Goal: Information Seeking & Learning: Learn about a topic

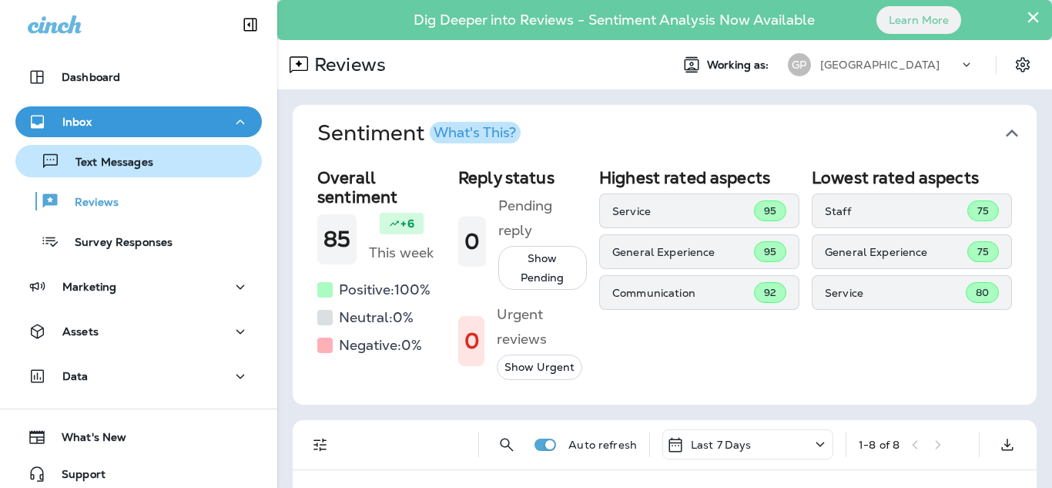
click at [98, 158] on p "Text Messages" at bounding box center [106, 163] width 93 height 15
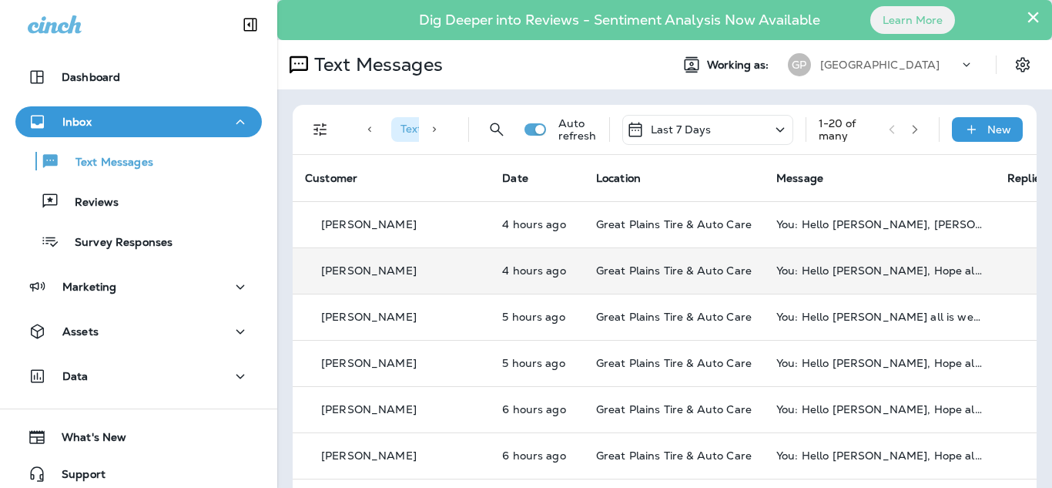
scroll to position [77, 0]
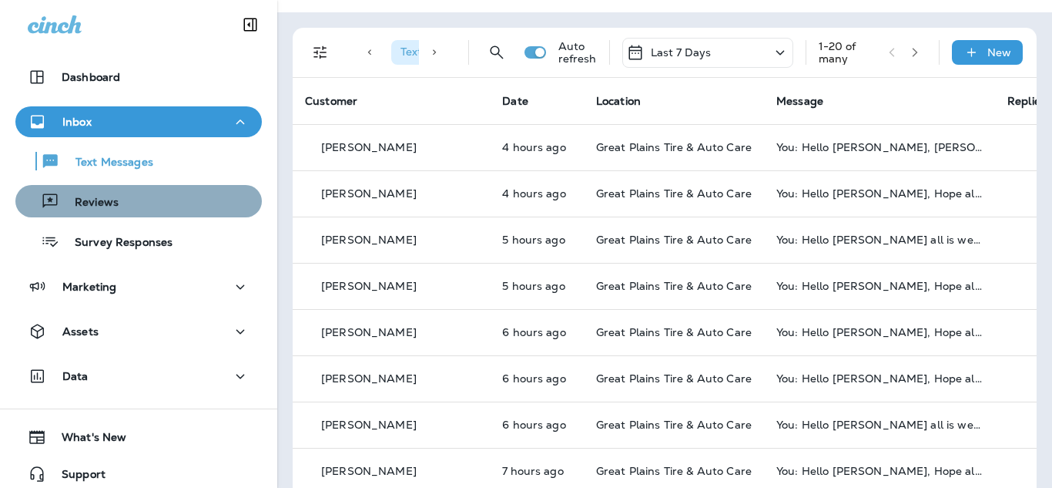
click at [149, 211] on div "Reviews" at bounding box center [139, 201] width 234 height 23
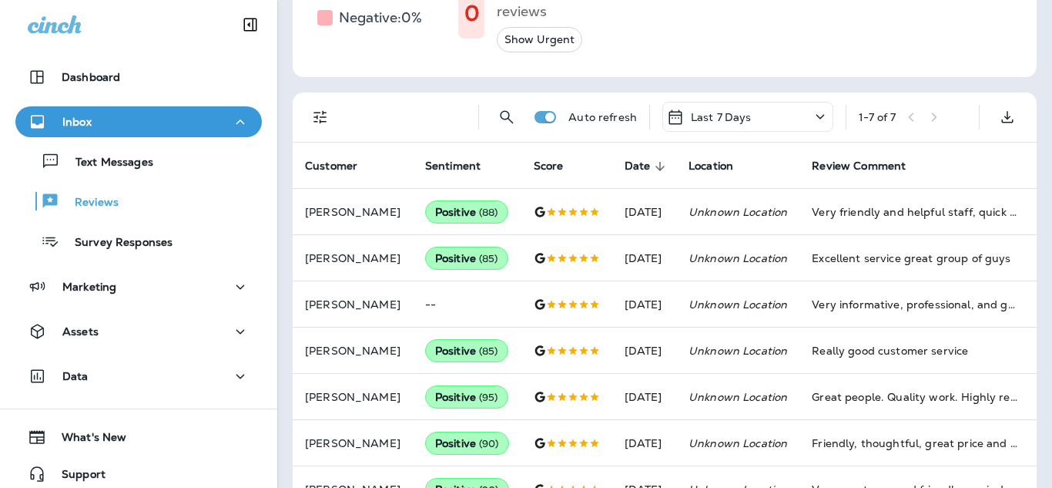
scroll to position [348, 0]
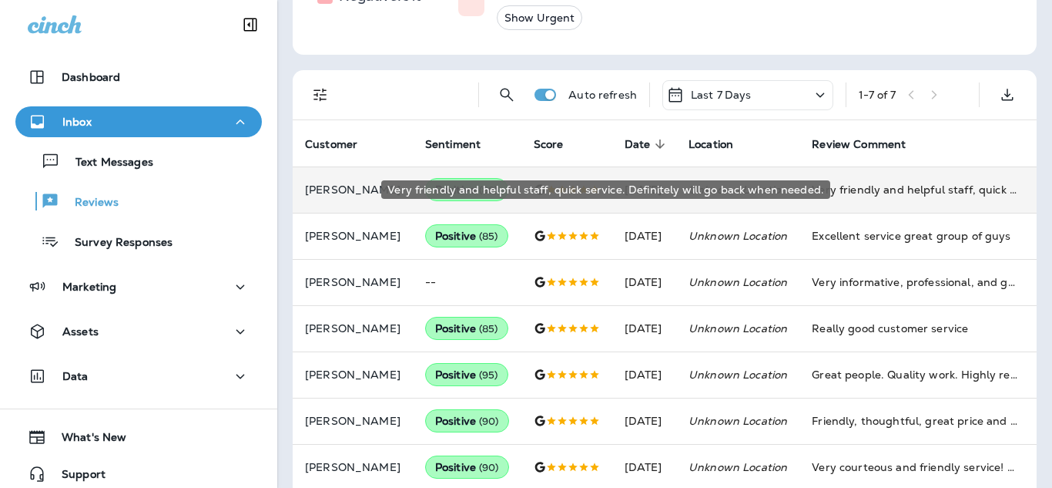
click at [854, 191] on div "Very friendly and helpful staff, quick service. Definitely will go back when ne…" at bounding box center [915, 189] width 206 height 15
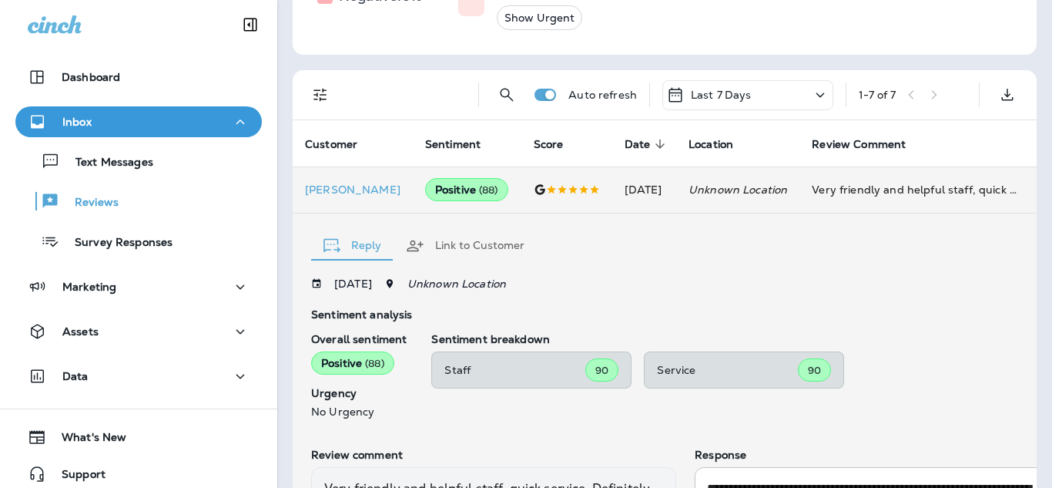
scroll to position [542, 0]
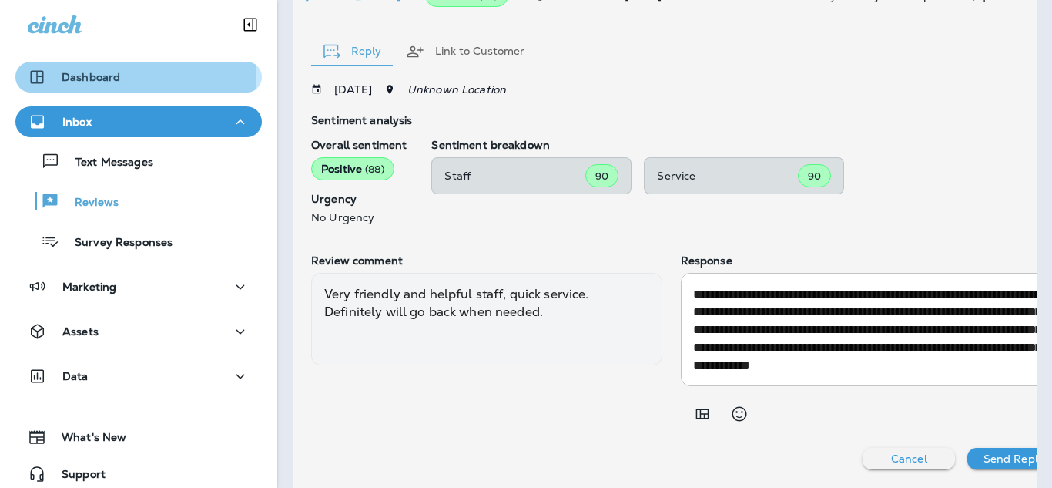
click at [64, 72] on p "Dashboard" at bounding box center [91, 77] width 59 height 12
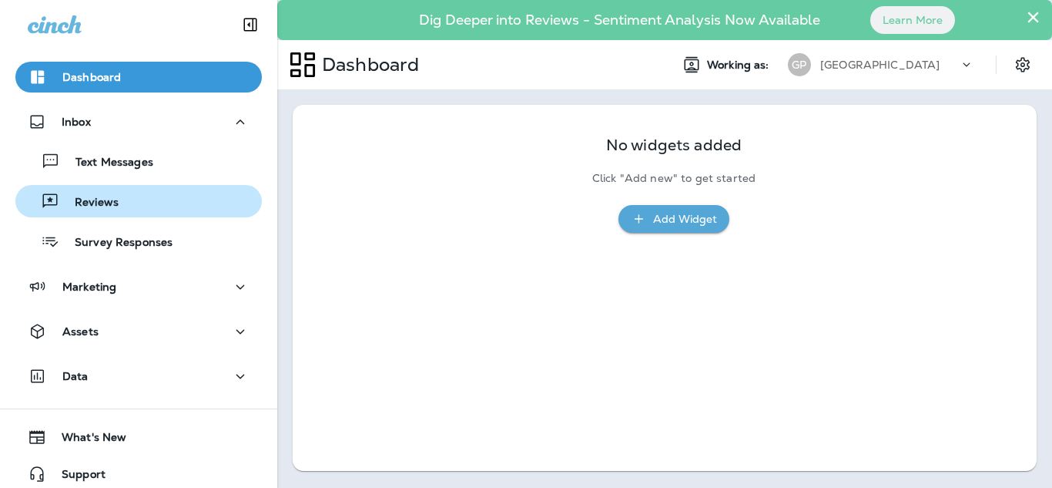
click at [69, 207] on p "Reviews" at bounding box center [88, 203] width 59 height 15
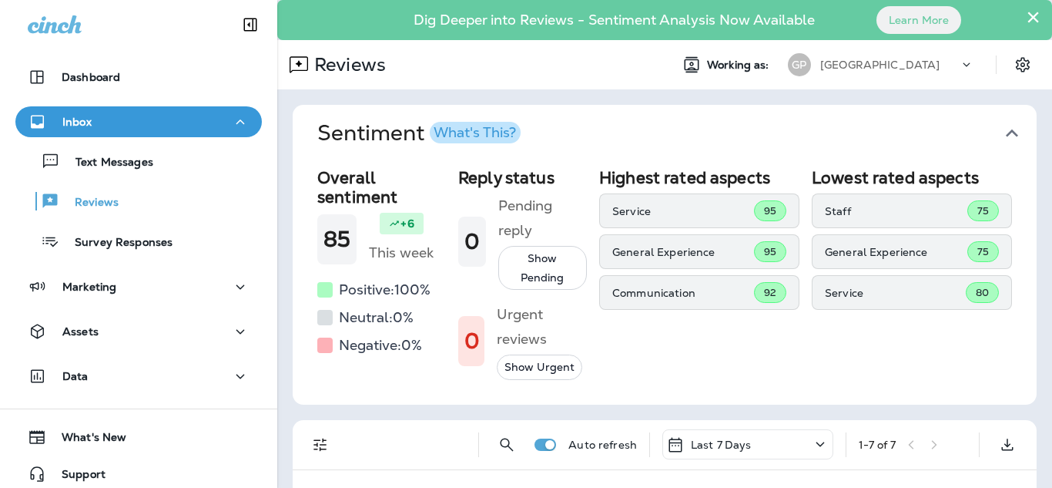
click at [484, 136] on div "What's This?" at bounding box center [475, 133] width 82 height 14
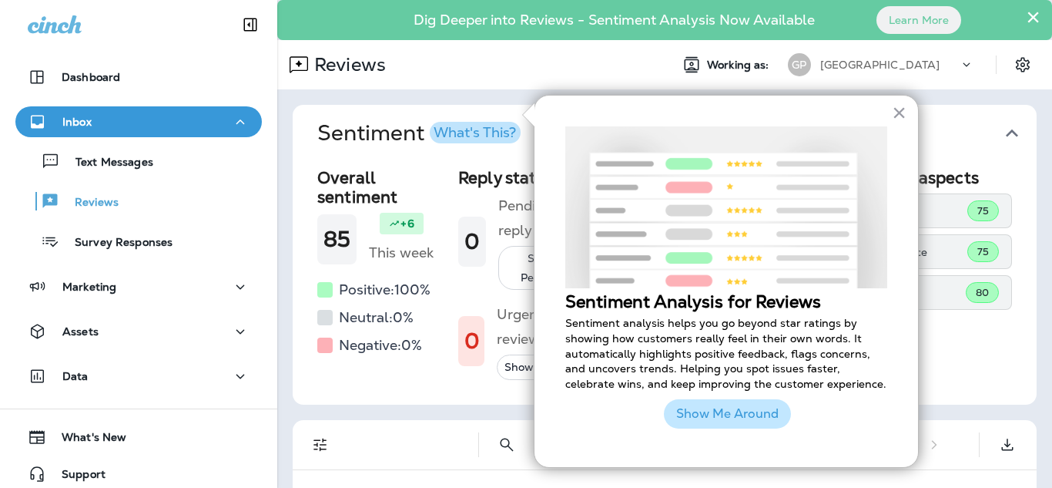
click at [741, 417] on button "Show Me Around" at bounding box center [727, 413] width 127 height 29
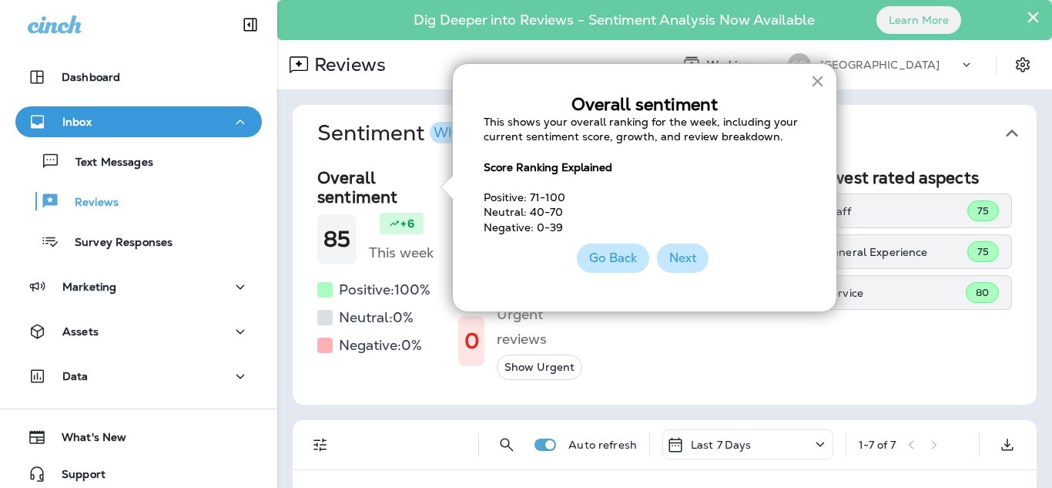
click at [696, 262] on button "Next" at bounding box center [683, 257] width 52 height 29
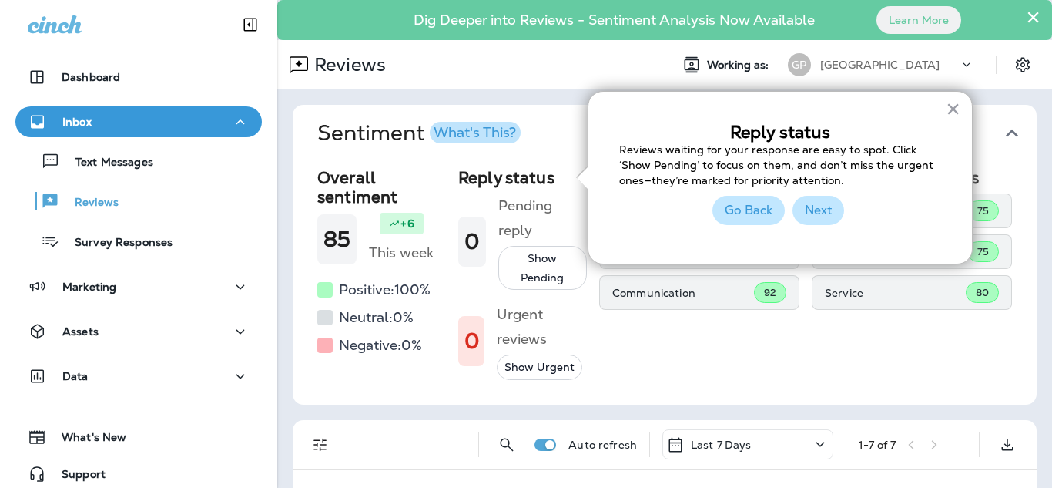
click at [818, 217] on button "Next" at bounding box center [819, 210] width 52 height 29
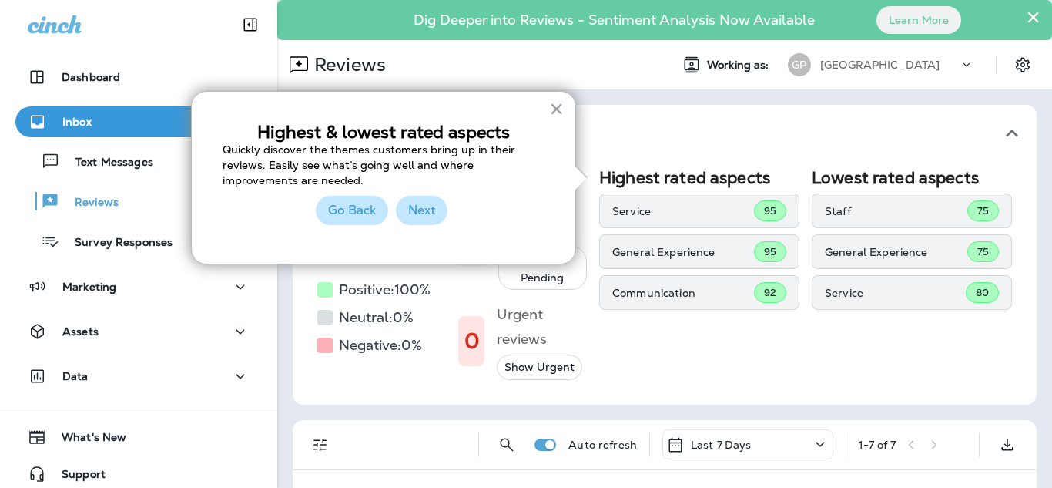
click at [423, 225] on button "Next" at bounding box center [422, 210] width 52 height 29
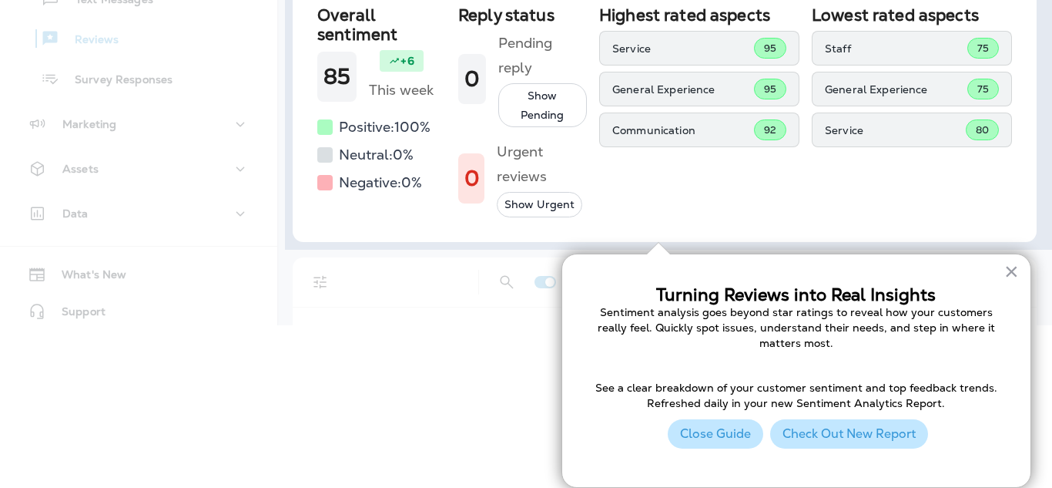
click at [844, 436] on button "Check Out New Report" at bounding box center [849, 433] width 158 height 29
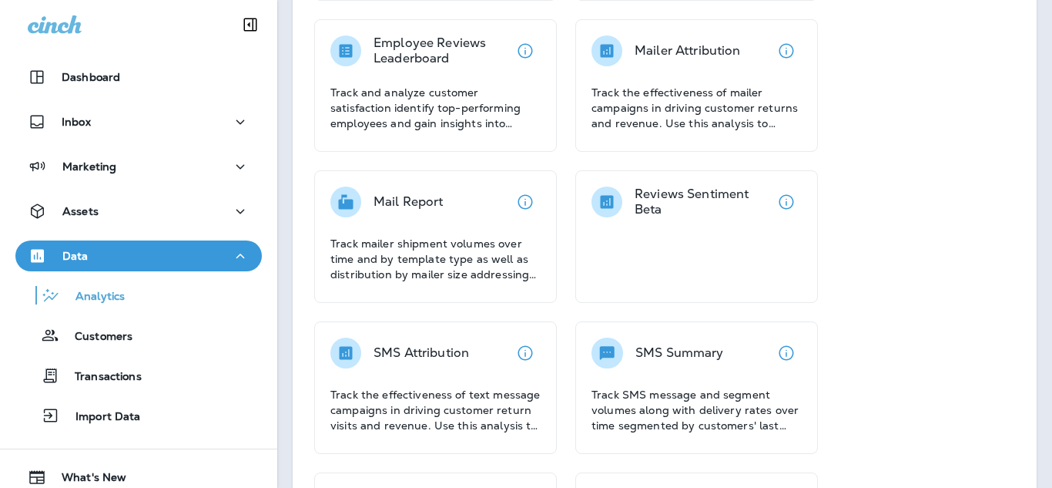
scroll to position [462, 0]
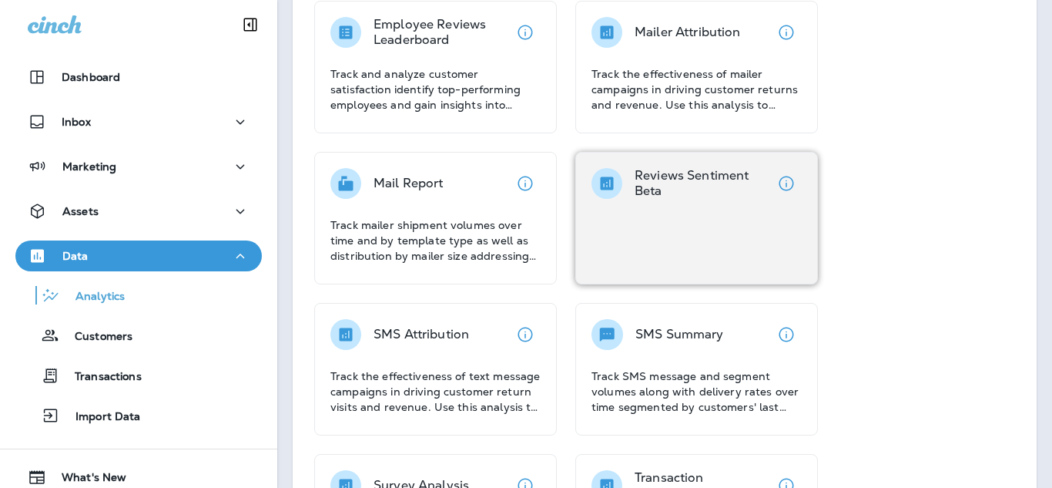
click at [633, 180] on div "Reviews Sentiment Beta" at bounding box center [681, 183] width 179 height 31
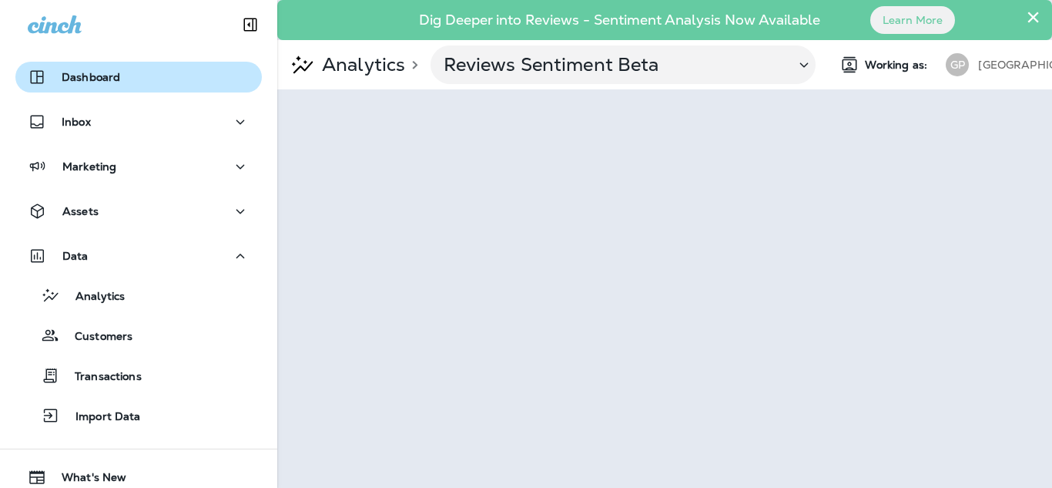
click at [83, 77] on p "Dashboard" at bounding box center [91, 77] width 59 height 12
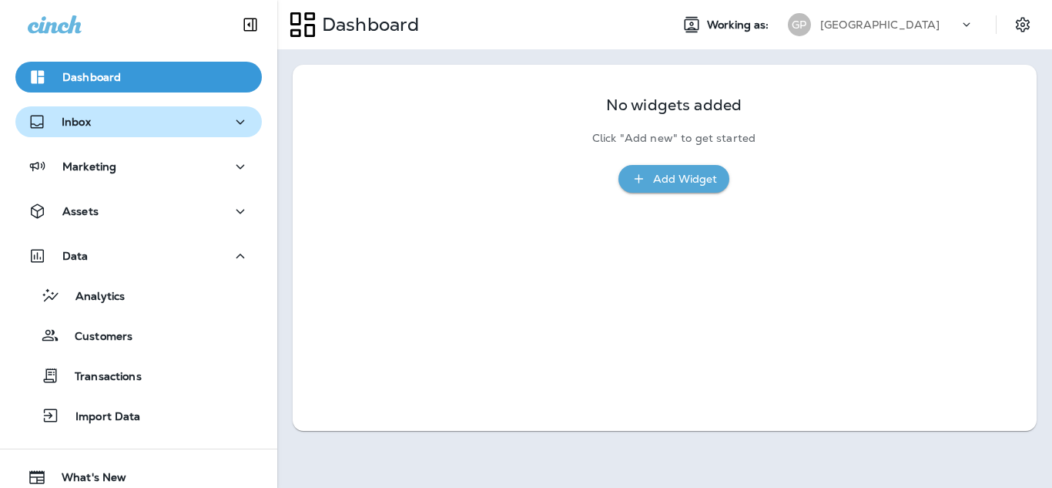
click at [88, 122] on p "Inbox" at bounding box center [76, 122] width 29 height 12
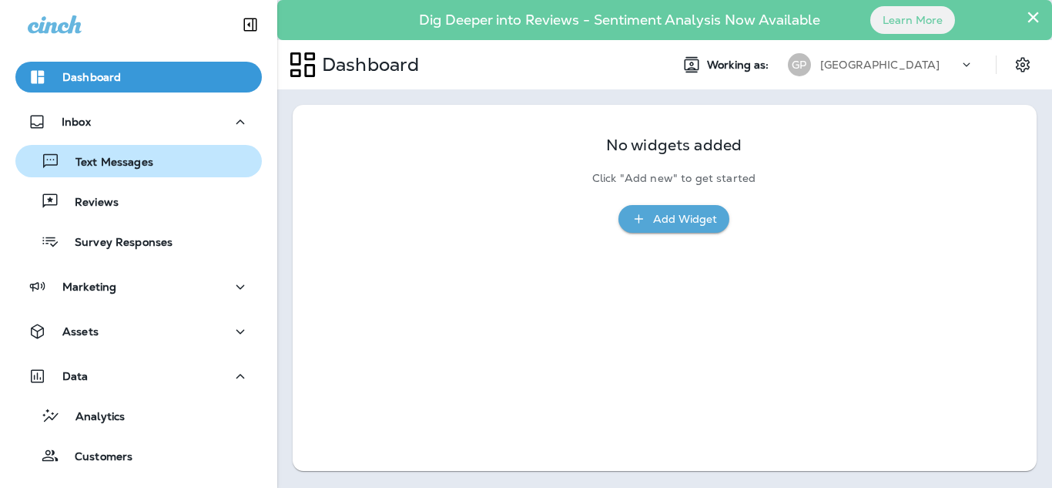
click at [115, 163] on p "Text Messages" at bounding box center [106, 163] width 93 height 15
